Goal: Task Accomplishment & Management: Use online tool/utility

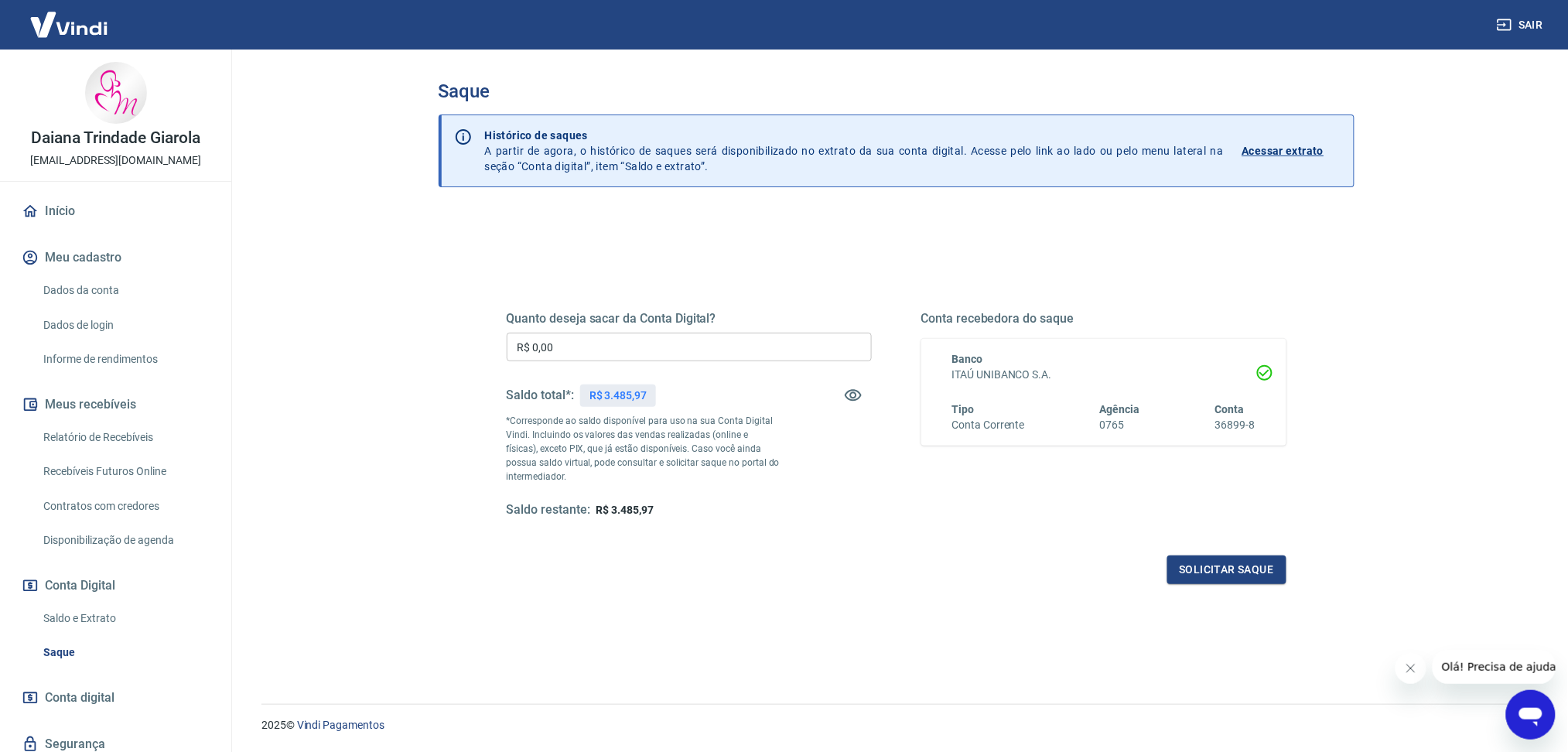
click at [602, 356] on input "R$ 0,00" at bounding box center [688, 347] width 365 height 28
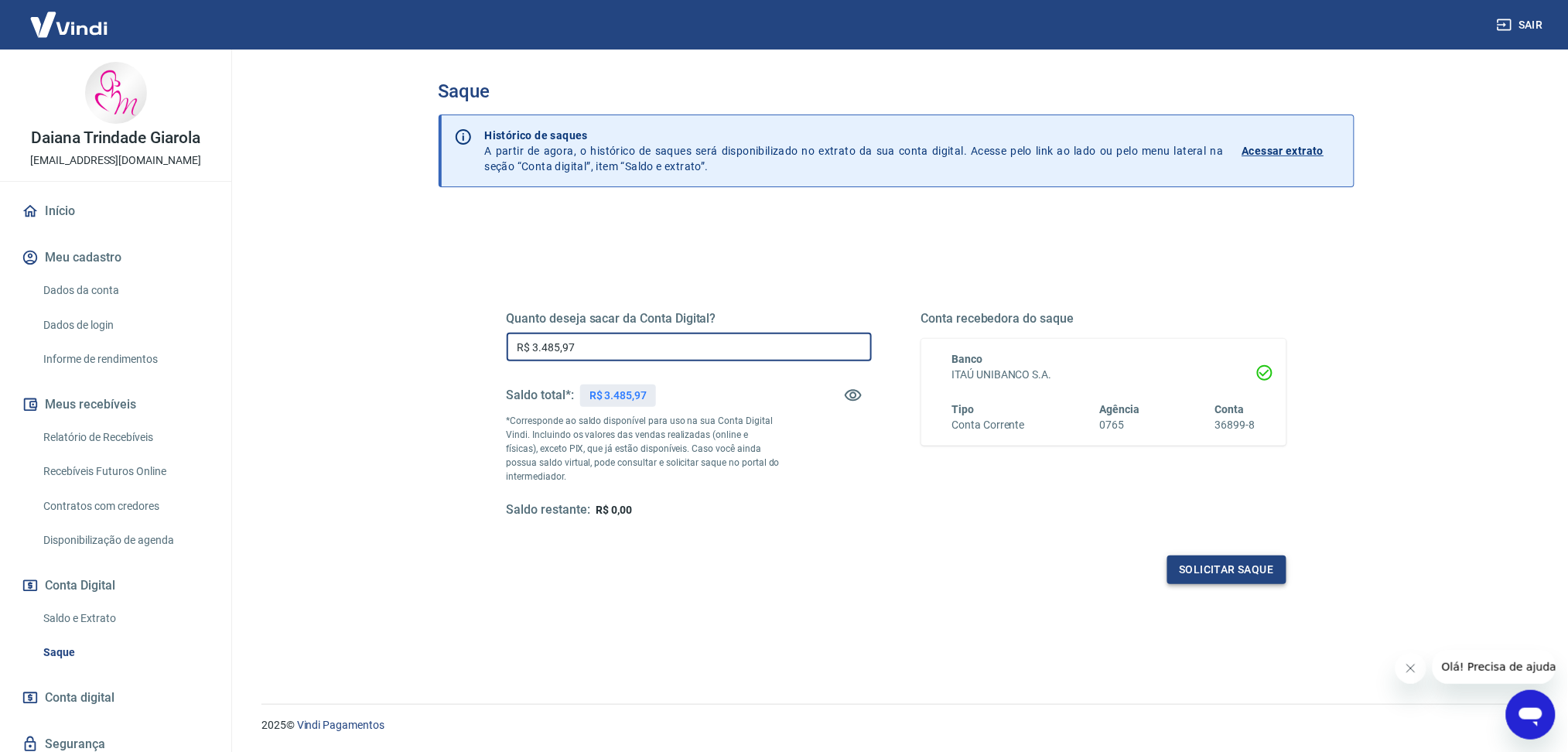
type input "R$ 3.485,97"
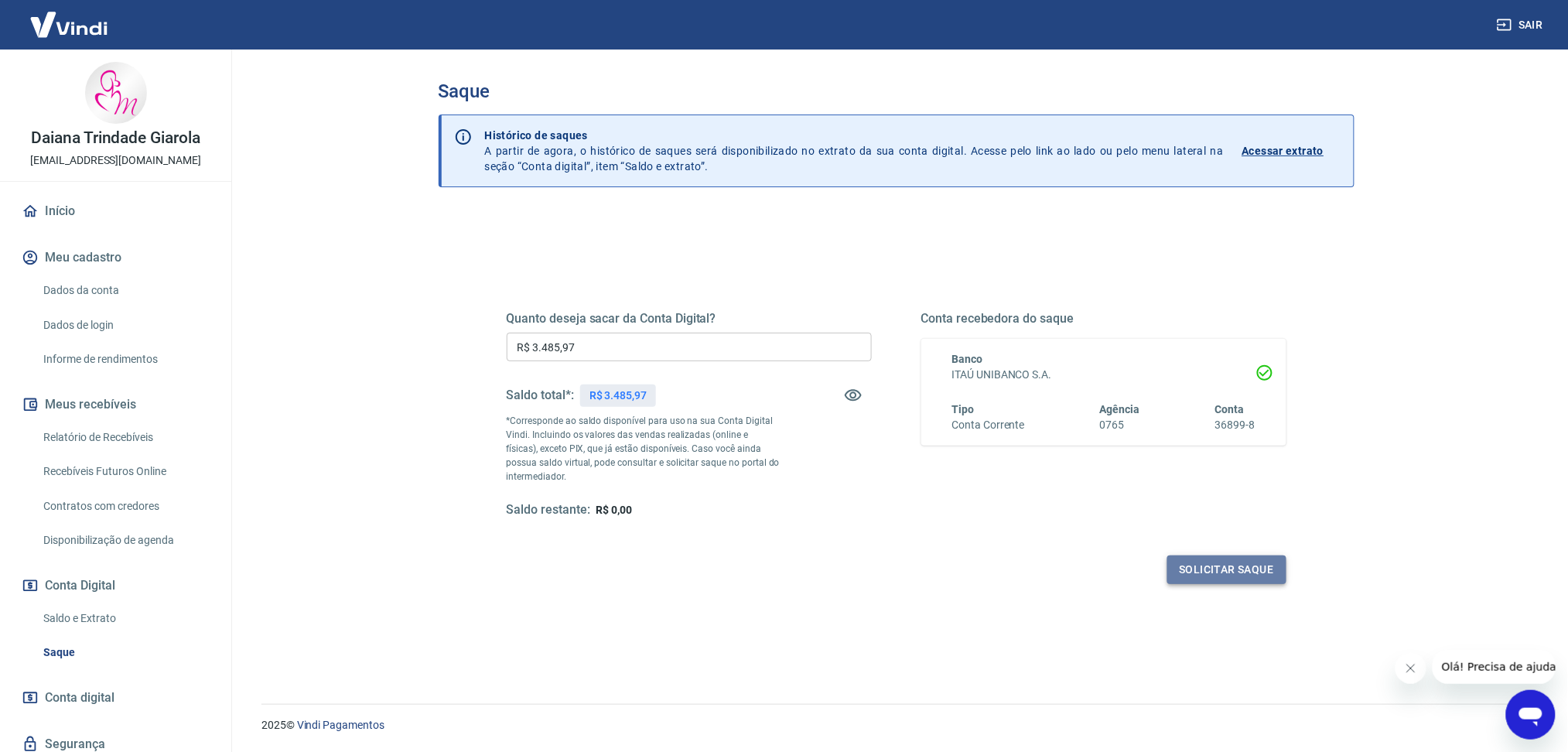
click at [1228, 572] on button "Solicitar saque" at bounding box center [1227, 570] width 119 height 28
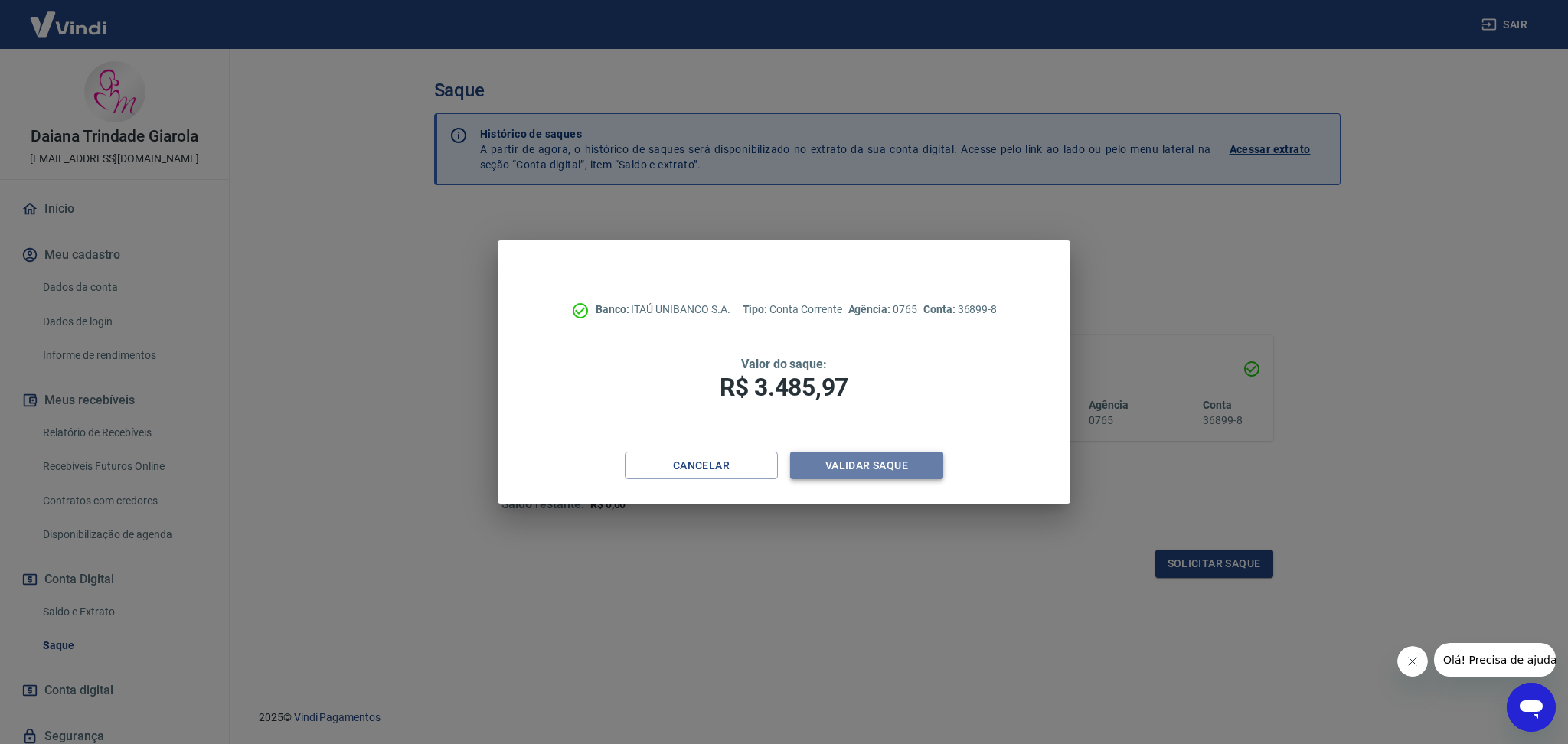
click at [915, 470] on button "Validar saque" at bounding box center [866, 466] width 153 height 28
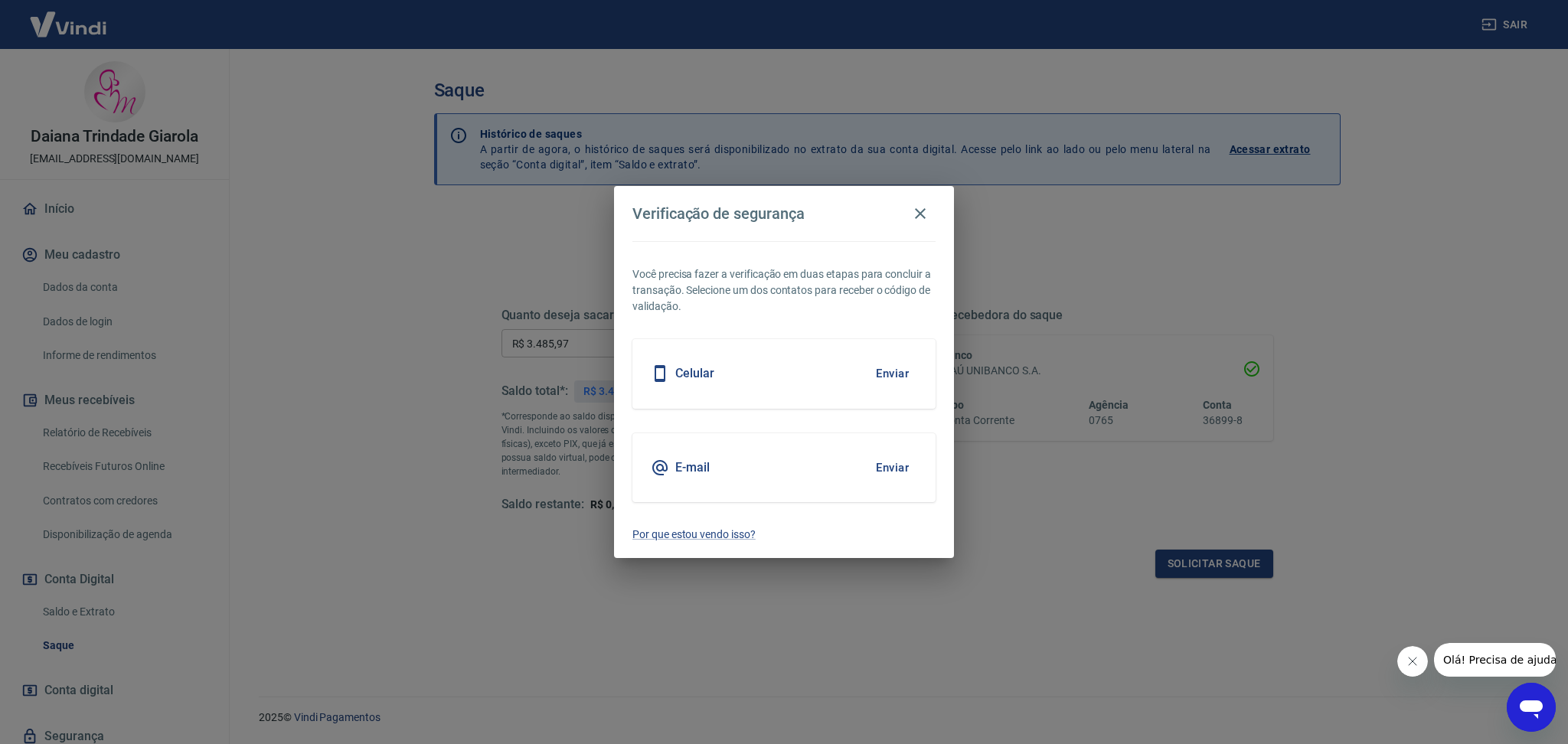
click at [758, 455] on div "E-mail Enviar" at bounding box center [784, 468] width 303 height 69
click at [888, 465] on button "Enviar" at bounding box center [892, 468] width 50 height 33
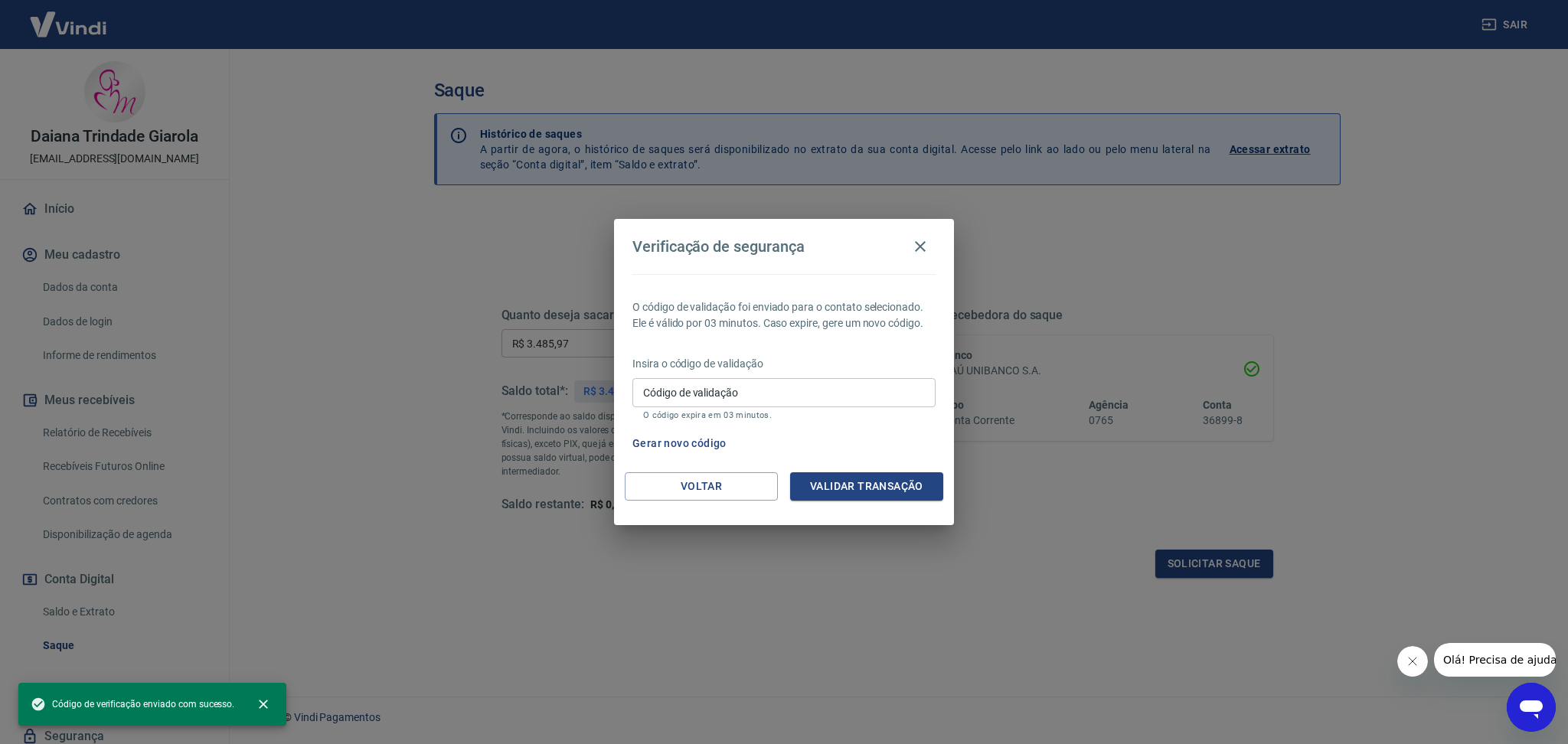
click at [671, 395] on input "Código de validação" at bounding box center [784, 392] width 303 height 28
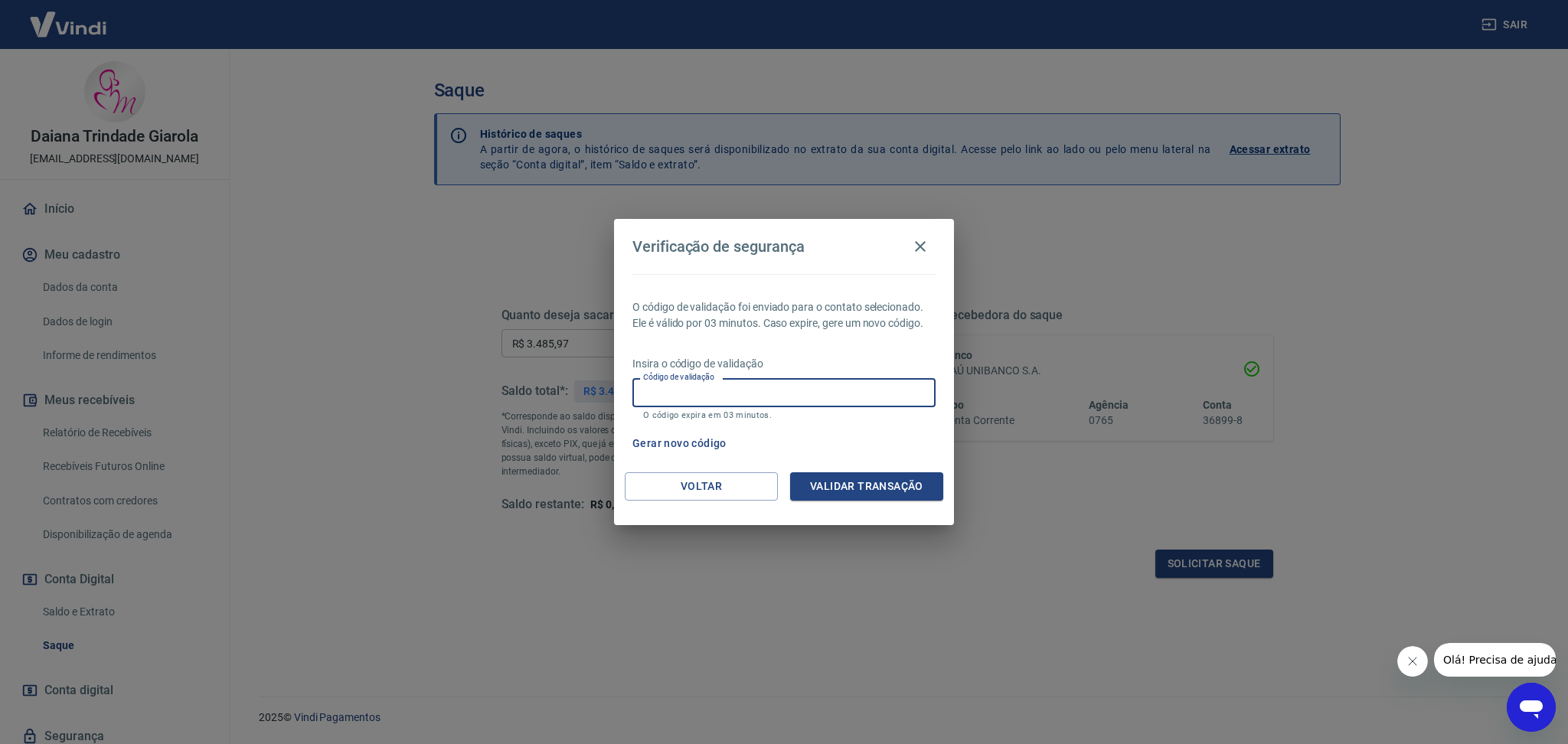
paste input "756891"
type input "756891"
click at [842, 478] on button "Validar transação" at bounding box center [866, 486] width 153 height 28
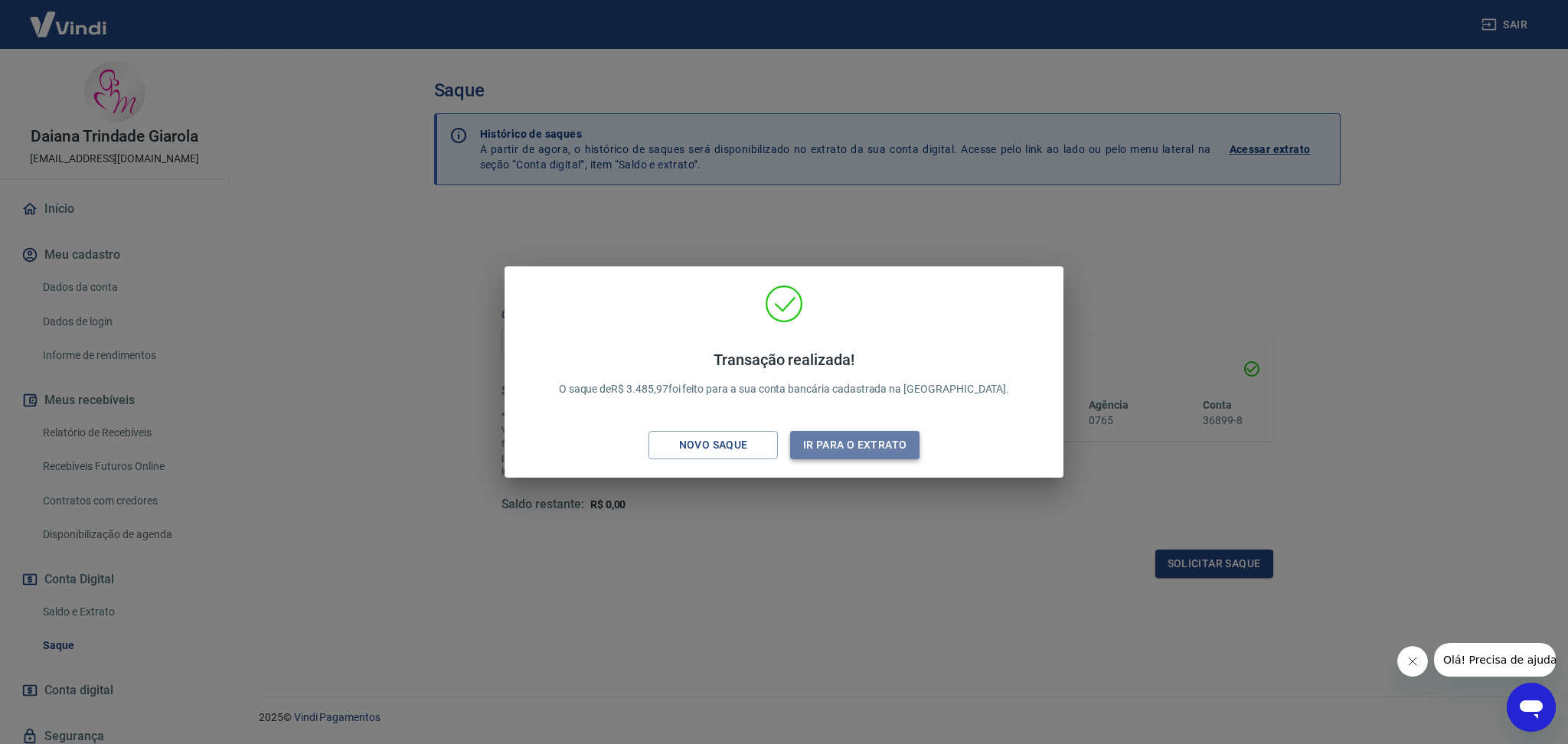
click at [865, 444] on button "Ir para o extrato" at bounding box center [854, 445] width 129 height 28
